Goal: Navigation & Orientation: Find specific page/section

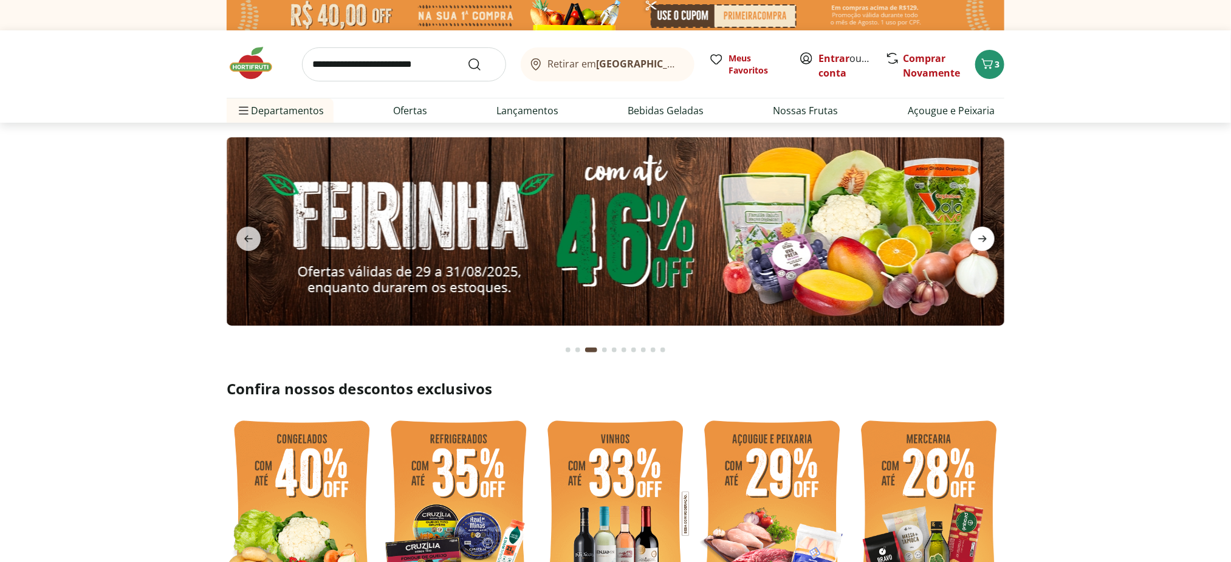
click at [985, 230] on span "next" at bounding box center [982, 239] width 24 height 24
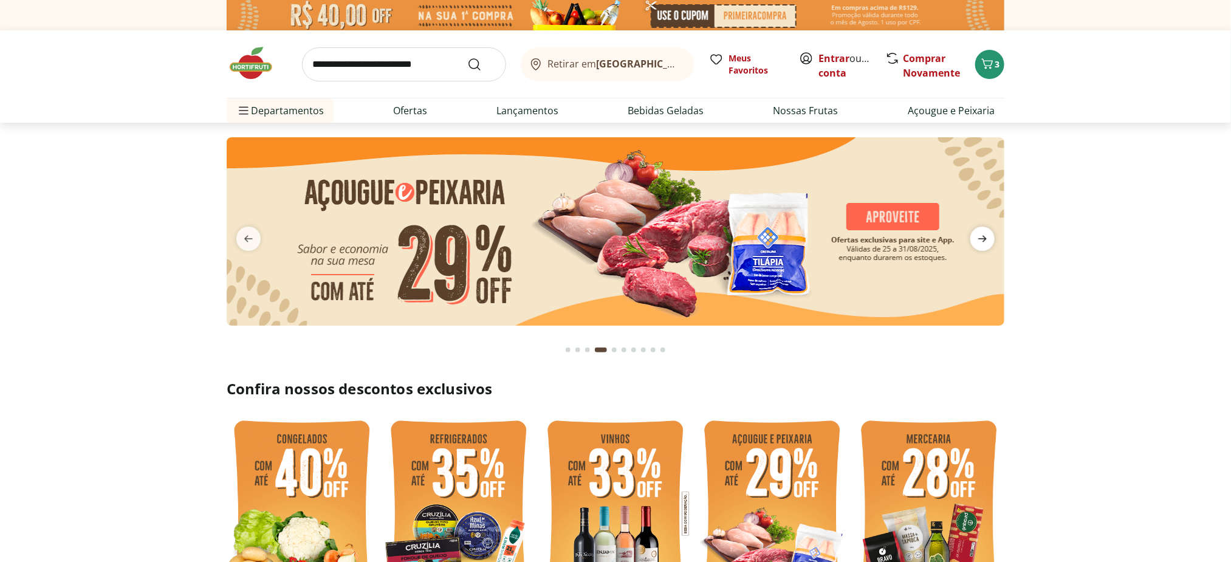
click at [985, 230] on span "next" at bounding box center [982, 239] width 24 height 24
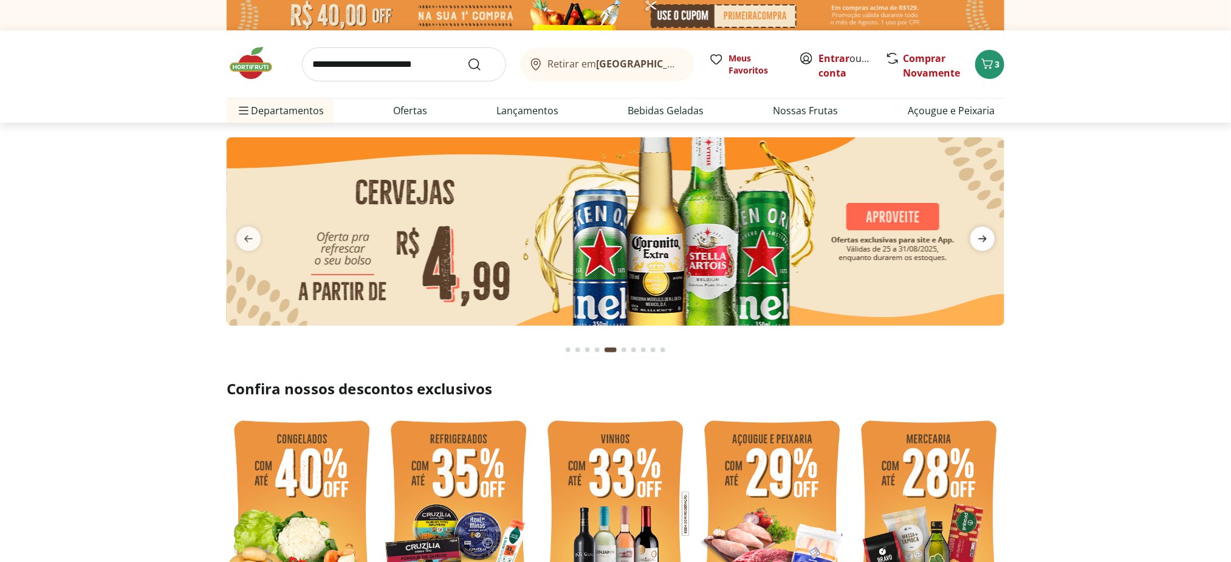
click at [985, 230] on span "next" at bounding box center [982, 239] width 24 height 24
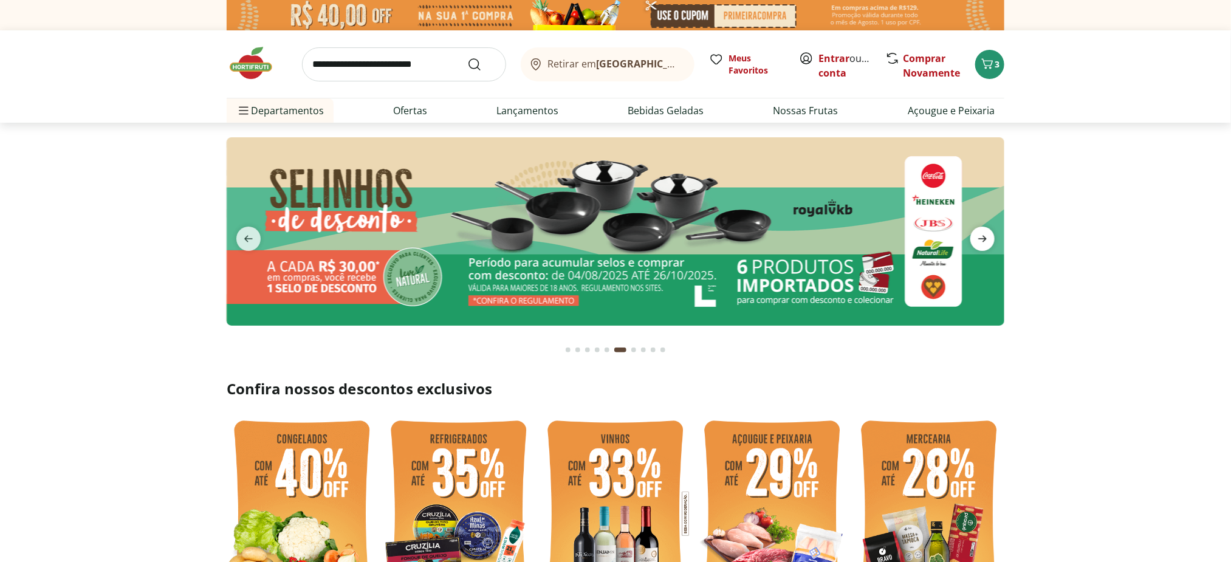
click at [985, 230] on span "next" at bounding box center [982, 239] width 24 height 24
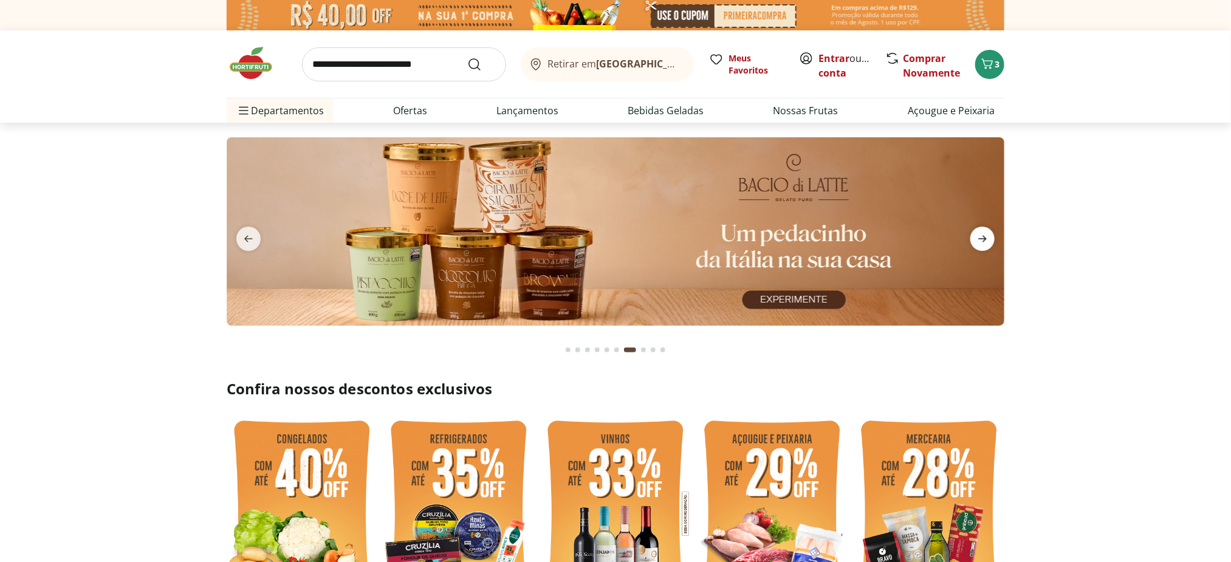
click at [985, 230] on span "next" at bounding box center [982, 239] width 24 height 24
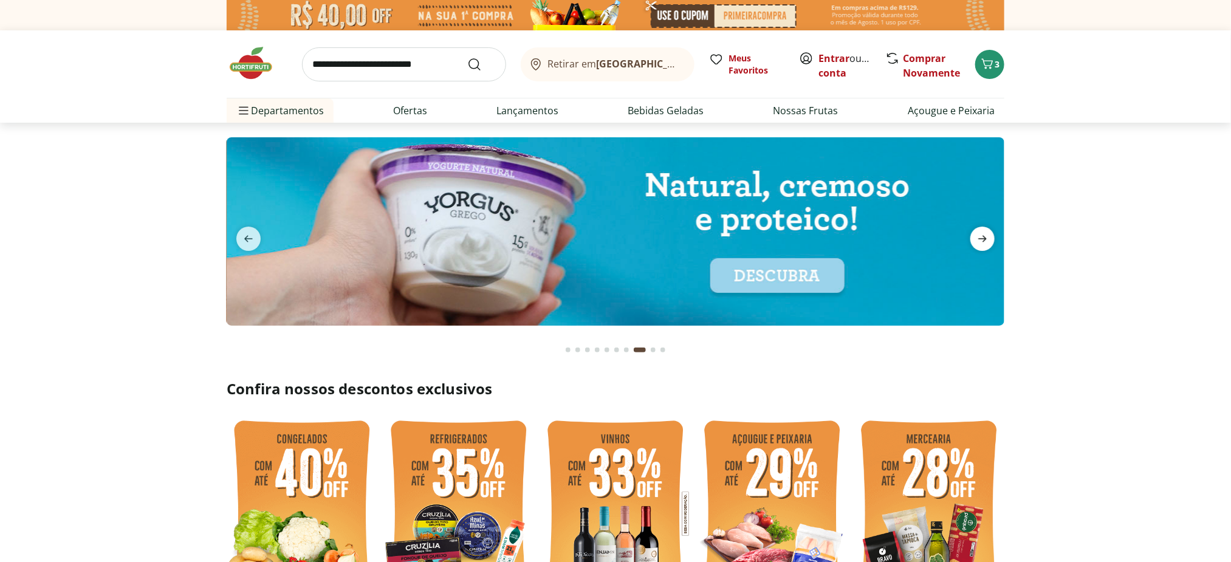
click at [985, 230] on span "next" at bounding box center [982, 239] width 24 height 24
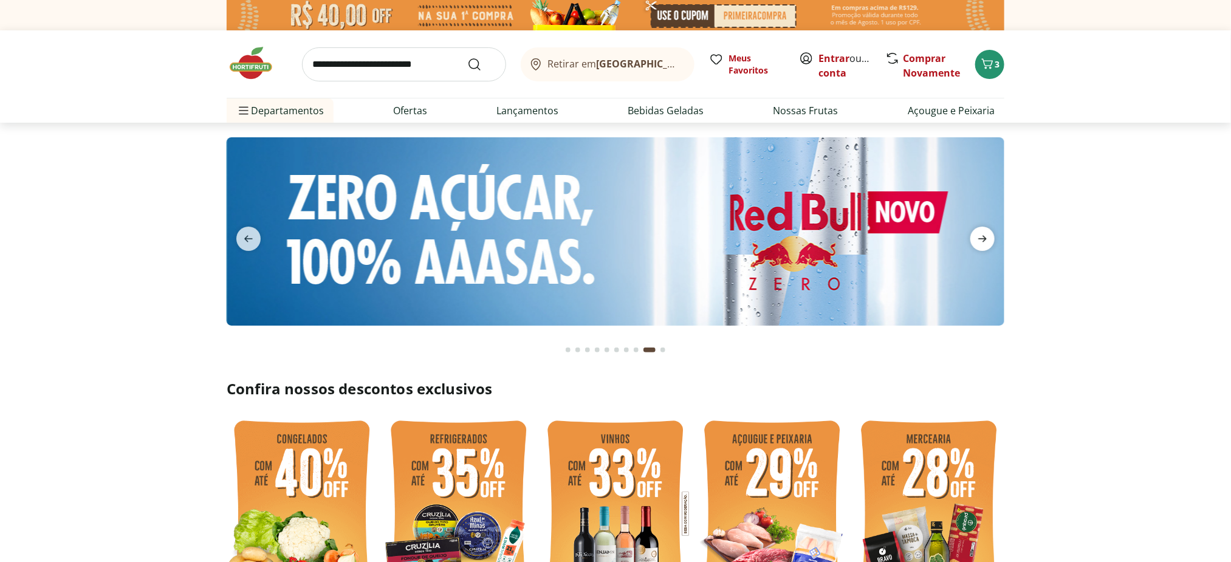
click at [985, 230] on span "next" at bounding box center [982, 239] width 24 height 24
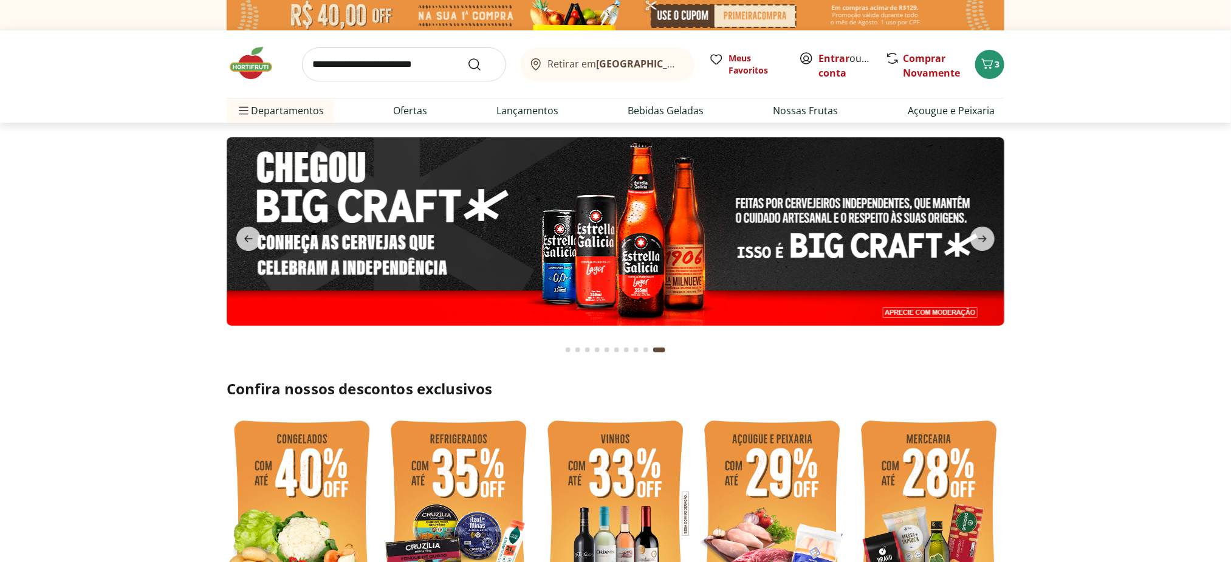
scroll to position [36, 0]
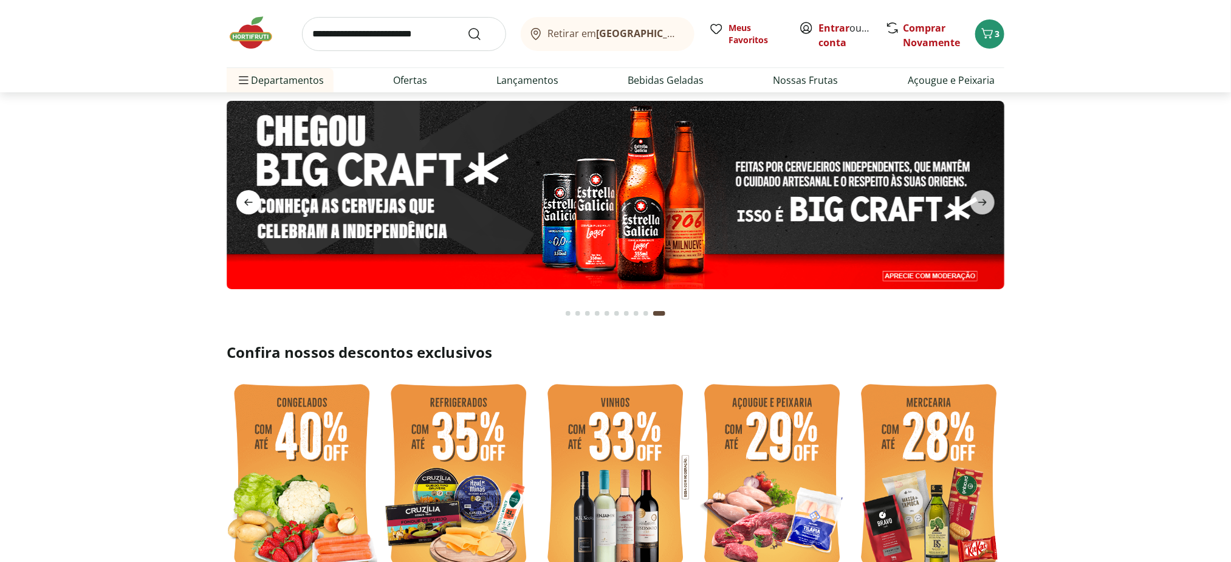
click at [250, 195] on icon "previous" at bounding box center [248, 202] width 15 height 15
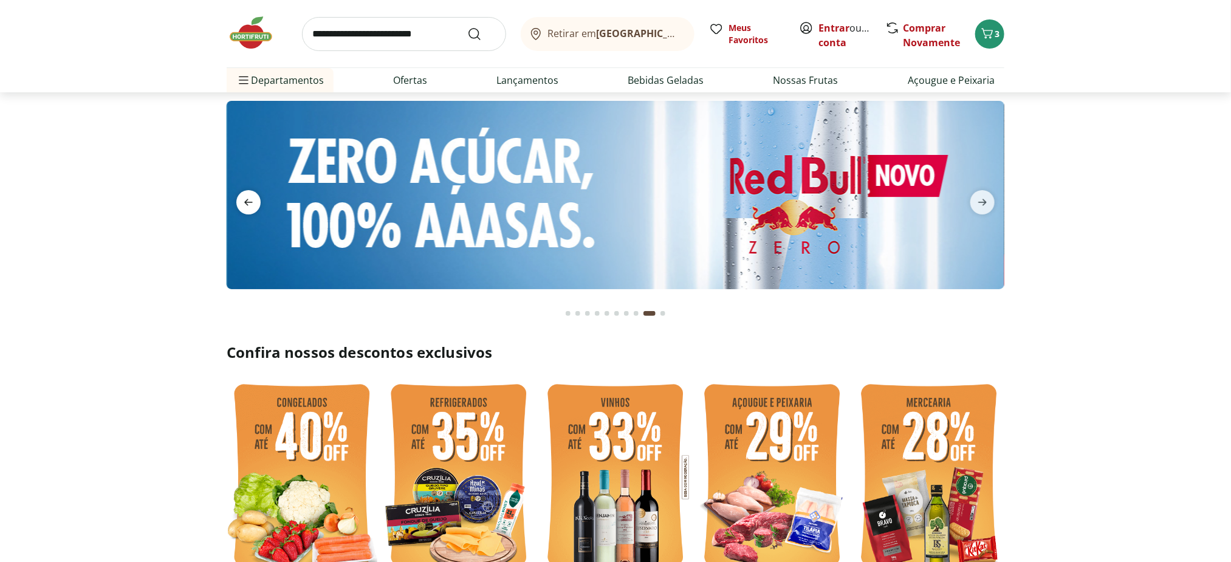
click at [250, 195] on icon "previous" at bounding box center [248, 202] width 15 height 15
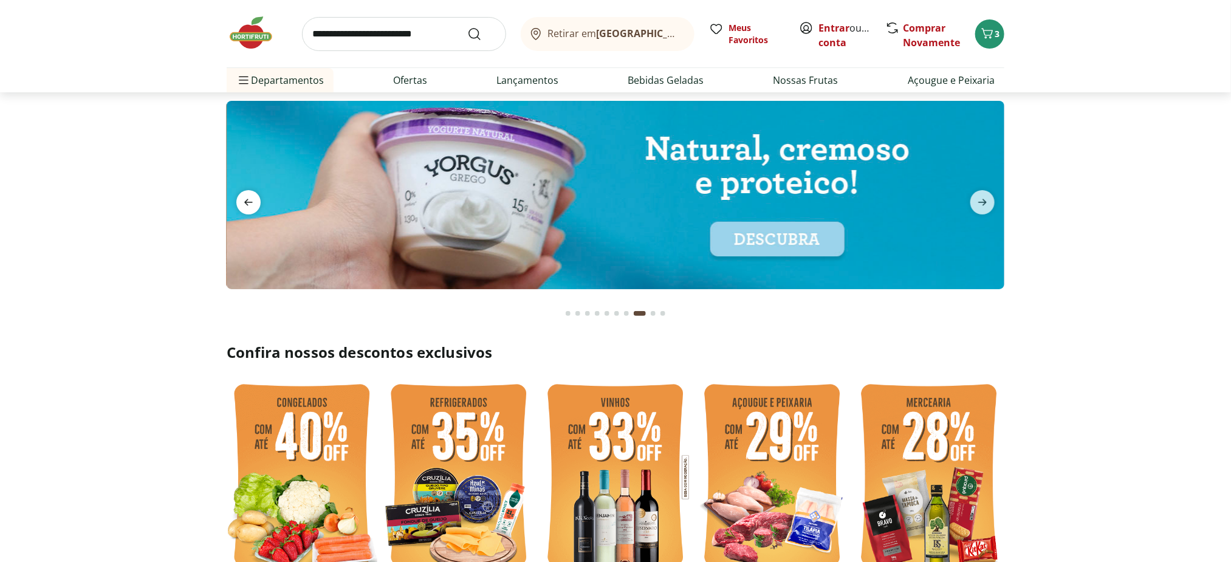
click at [250, 195] on icon "previous" at bounding box center [248, 202] width 15 height 15
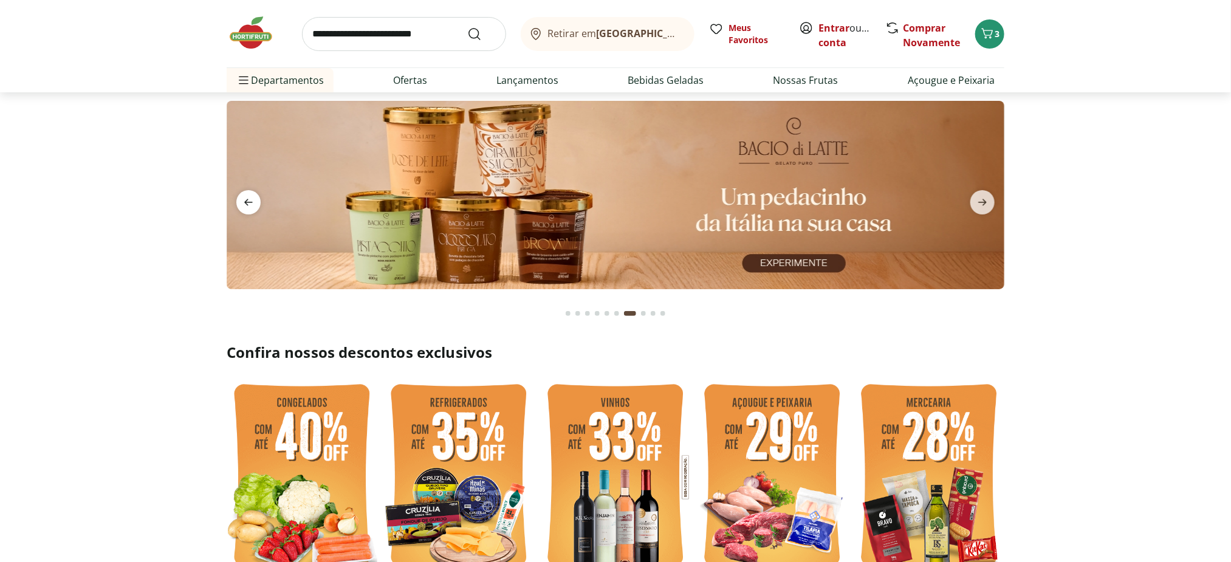
click at [250, 195] on icon "previous" at bounding box center [248, 202] width 15 height 15
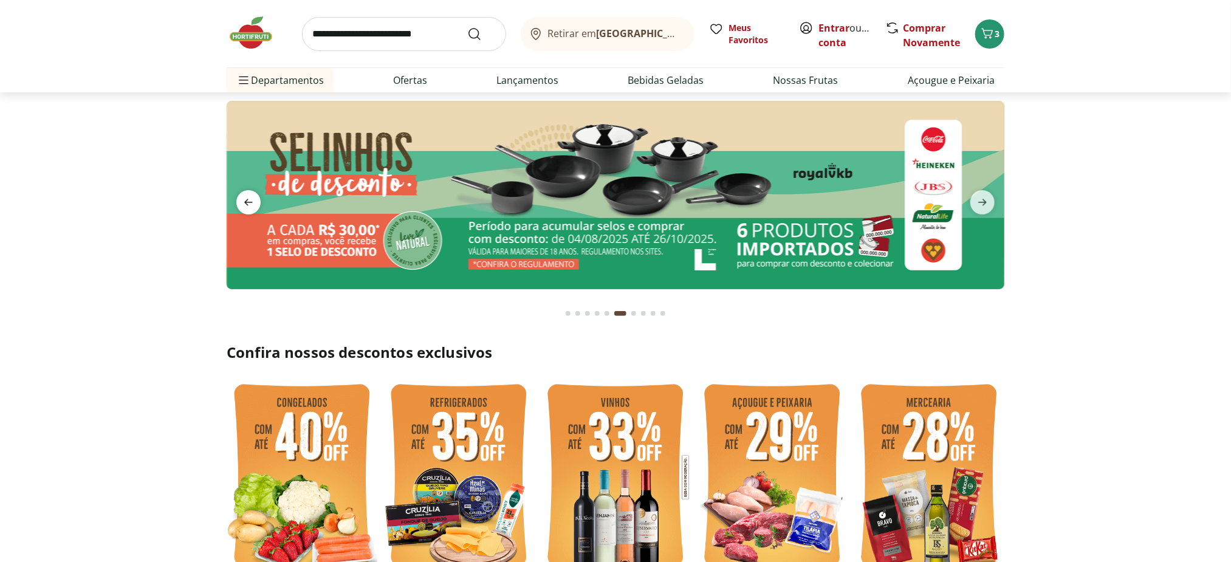
click at [250, 195] on icon "previous" at bounding box center [248, 202] width 15 height 15
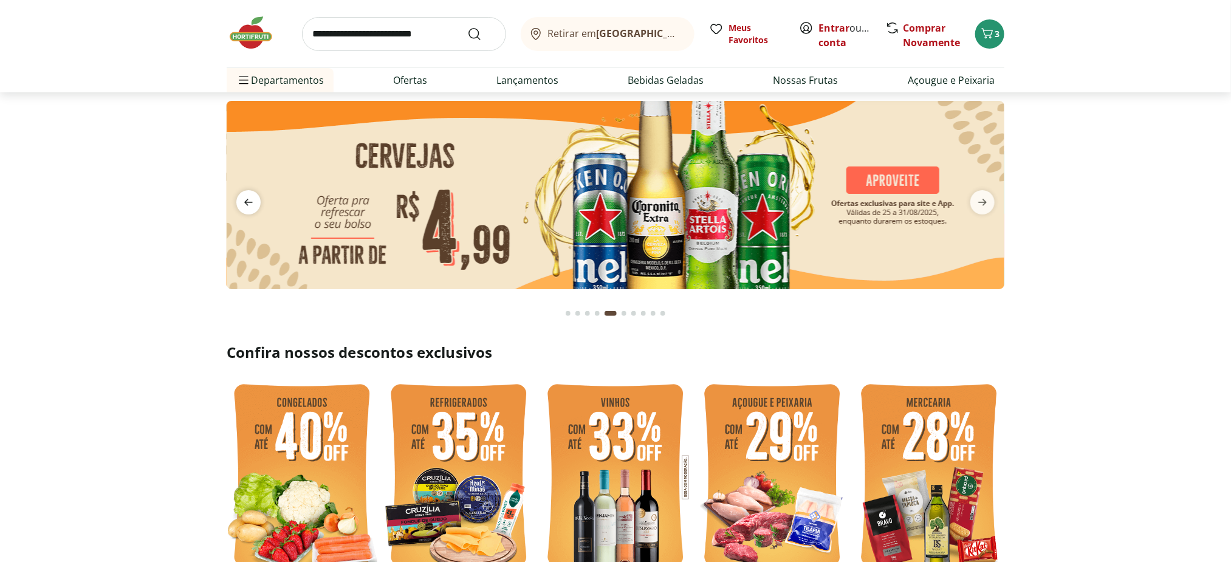
click at [250, 195] on icon "previous" at bounding box center [248, 202] width 15 height 15
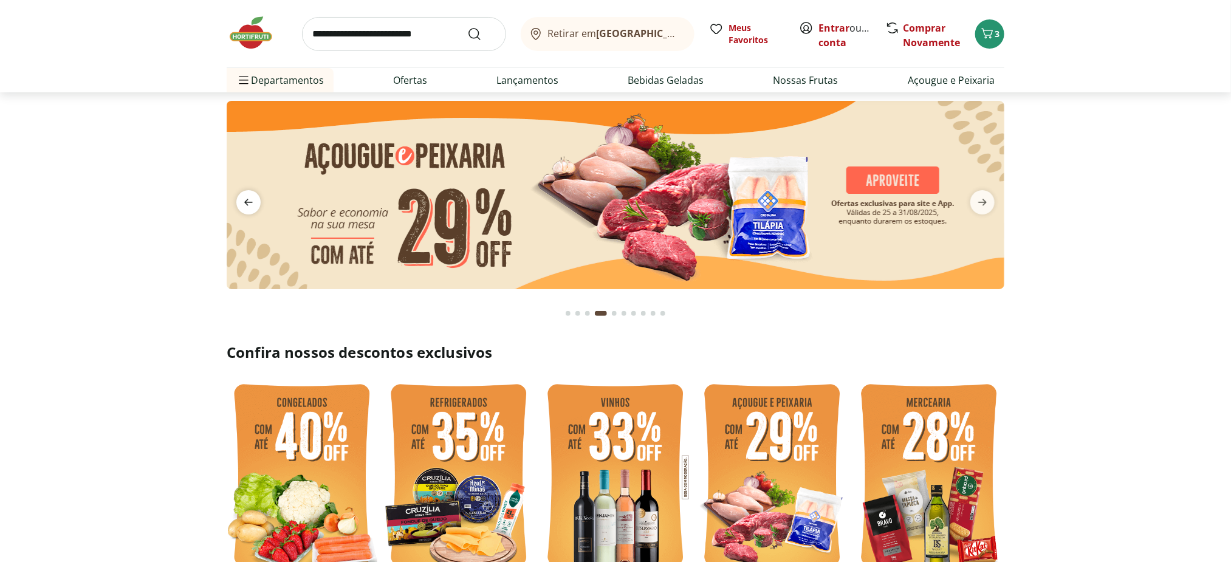
click at [256, 196] on span "previous" at bounding box center [248, 202] width 24 height 24
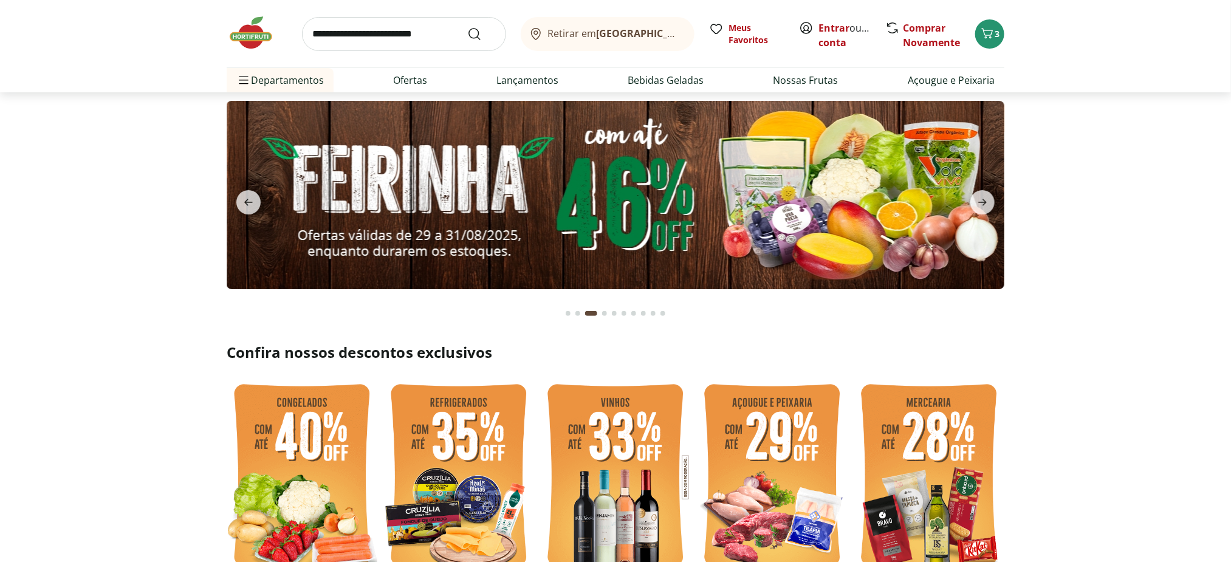
click at [350, 206] on img at bounding box center [616, 195] width 778 height 188
